Goal: Task Accomplishment & Management: Complete application form

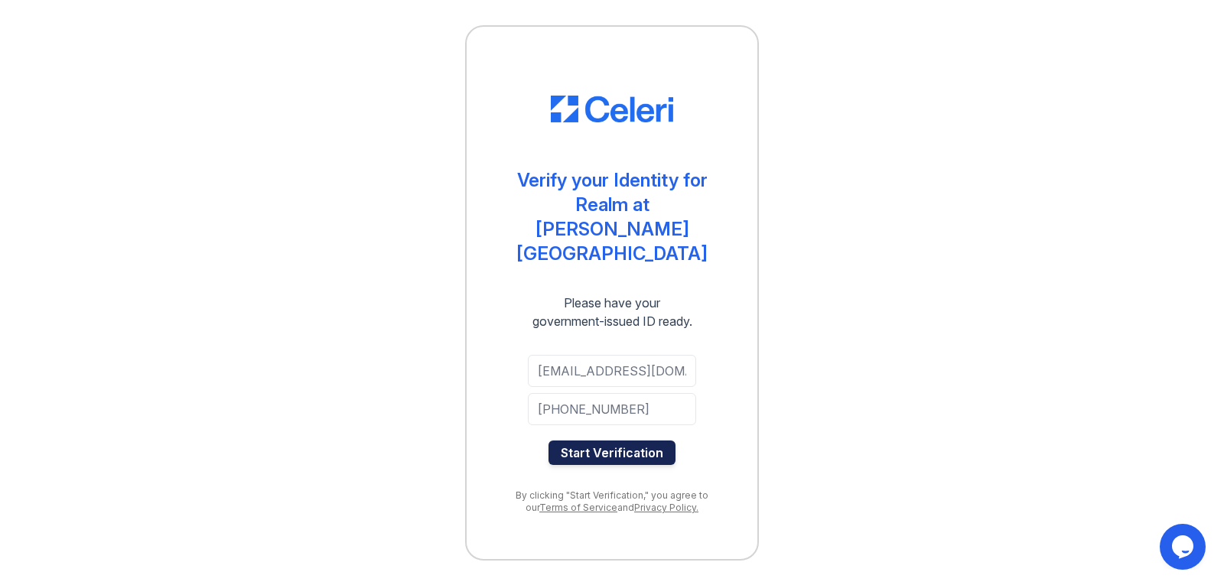
click at [597, 441] on button "Start Verification" at bounding box center [612, 453] width 127 height 24
click at [615, 441] on button "Start Verification" at bounding box center [612, 453] width 127 height 24
